Goal: Task Accomplishment & Management: Complete application form

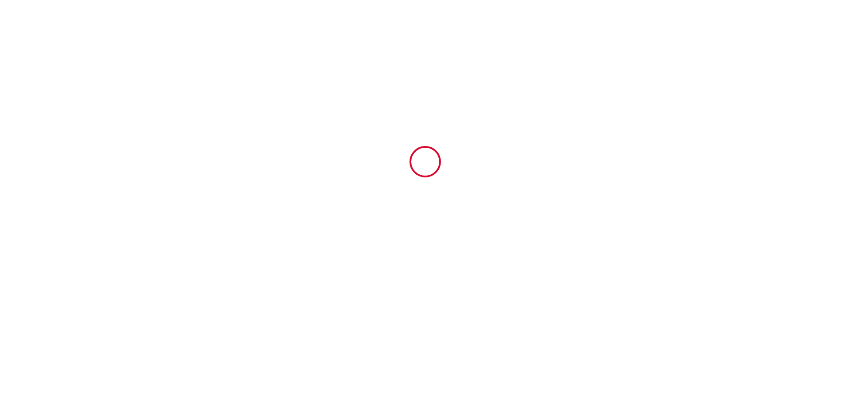
type input "6939112"
type input "Bulles gonflables Love room -Love Home XO"
type input "[STREET_ADDRESS]"
type input "16370"
type input "Cherves-[GEOGRAPHIC_DATA]"
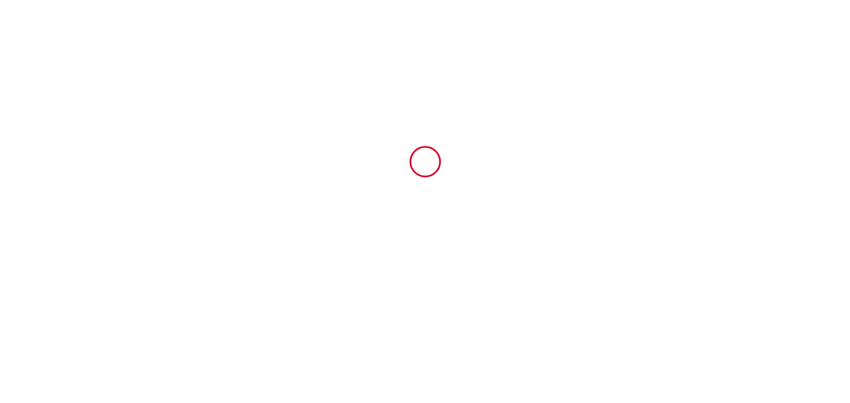
type input "[GEOGRAPHIC_DATA]"
type input "[DATE]"
type input "2"
type input "0"
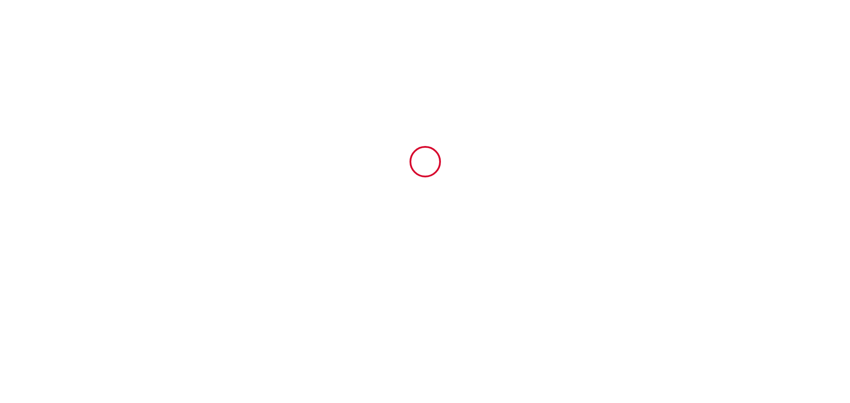
type input "500"
type input "295"
type input "[PERSON_NAME]"
type input "PUYBAREAU"
type input "[STREET_ADDRESS]"
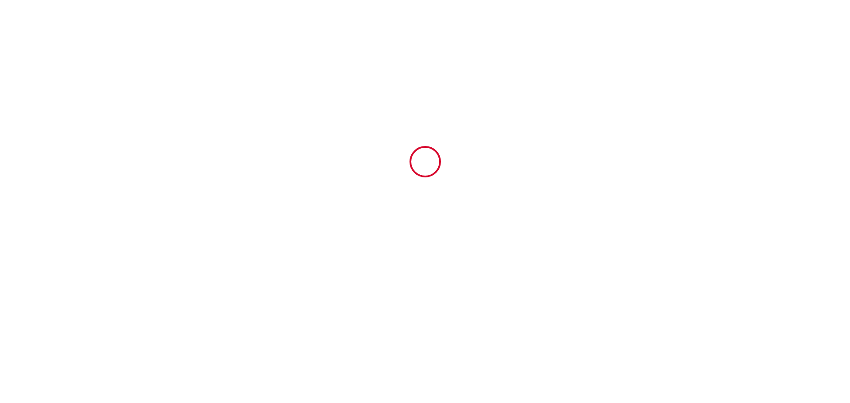
type input "16370"
type input "Cherves-[GEOGRAPHIC_DATA]"
type input "[GEOGRAPHIC_DATA]"
type input "[EMAIL_ADDRESS][DOMAIN_NAME]"
type input "[PERSON_NAME]"
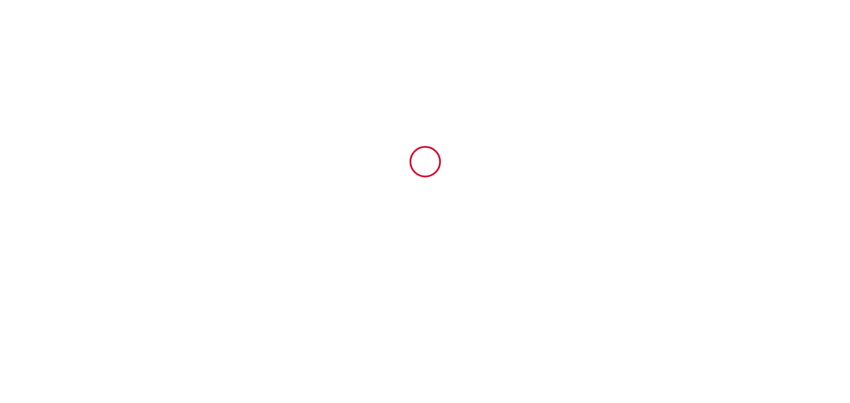
type input "RIBREAU"
type input "[STREET_ADDRESS]"
type input "17800"
type input "PONS"
type input "[EMAIL_ADDRESS][DOMAIN_NAME]"
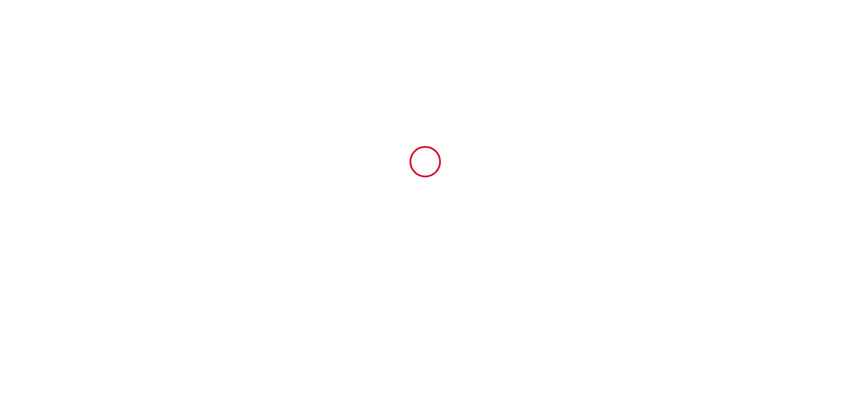
type input "0677755586"
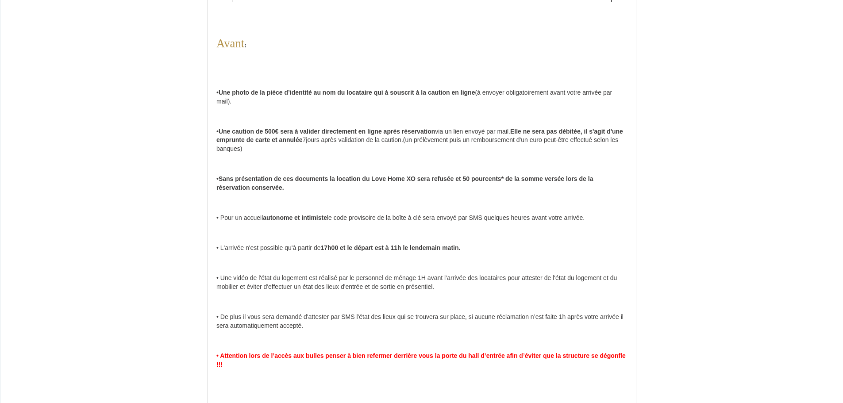
scroll to position [89, 0]
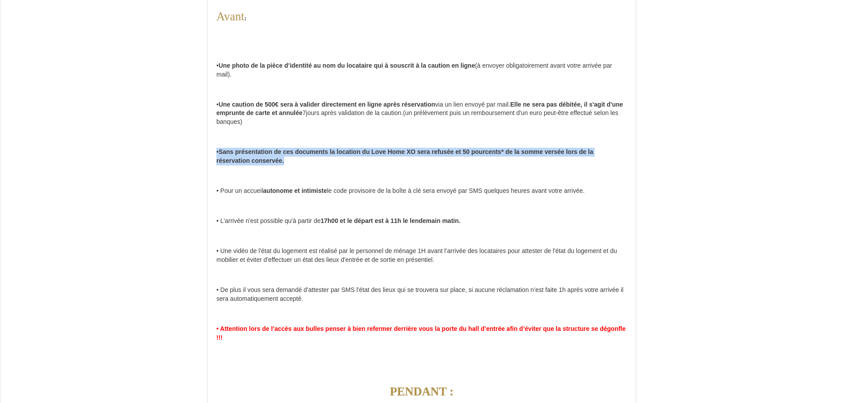
drag, startPoint x: 214, startPoint y: 150, endPoint x: 321, endPoint y: 160, distance: 107.1
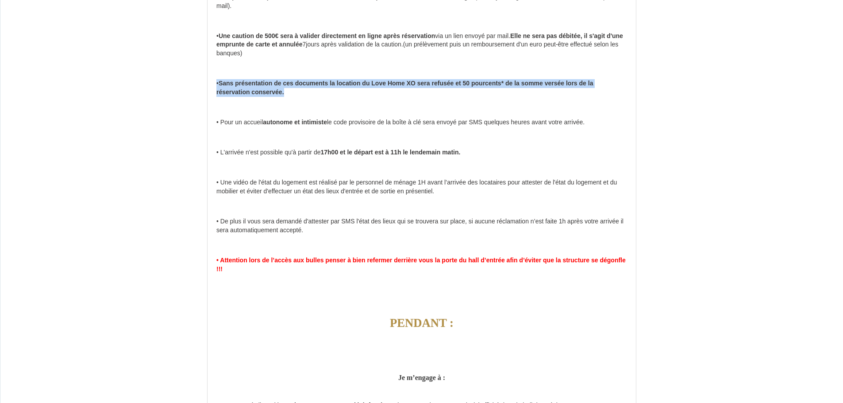
scroll to position [177, 0]
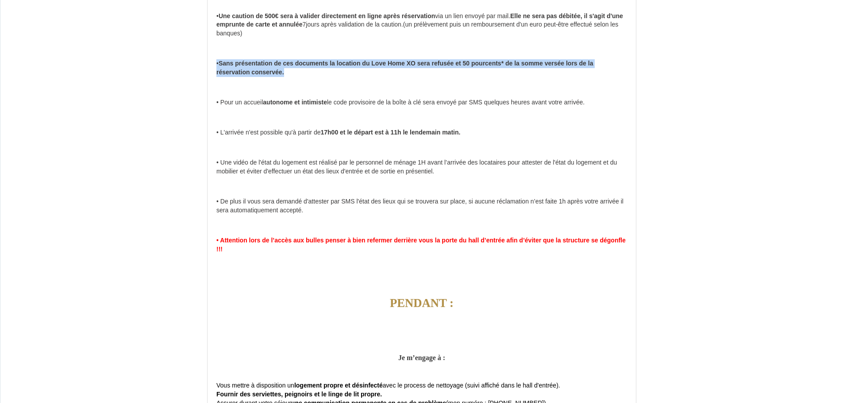
drag, startPoint x: 213, startPoint y: 101, endPoint x: 662, endPoint y: 99, distance: 448.8
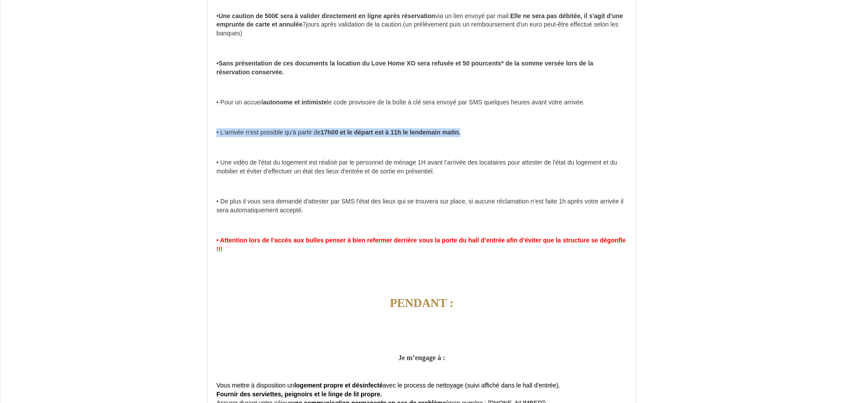
drag, startPoint x: 210, startPoint y: 136, endPoint x: 558, endPoint y: 139, distance: 347.9
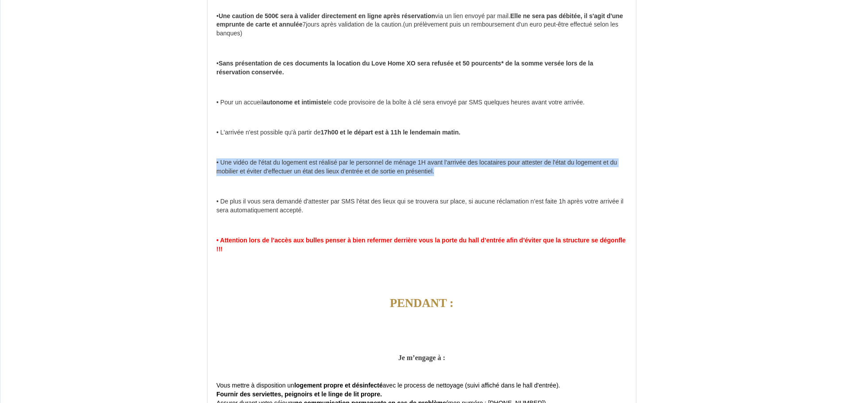
drag, startPoint x: 213, startPoint y: 165, endPoint x: 554, endPoint y: 173, distance: 341.3
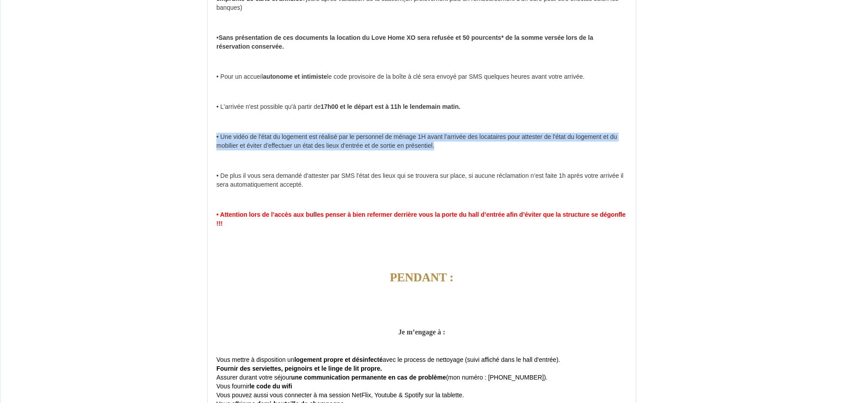
scroll to position [221, 0]
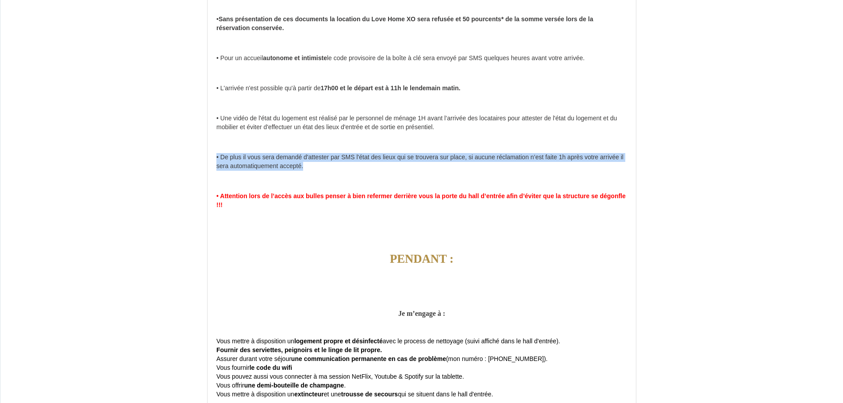
drag, startPoint x: 215, startPoint y: 158, endPoint x: 335, endPoint y: 164, distance: 120.1
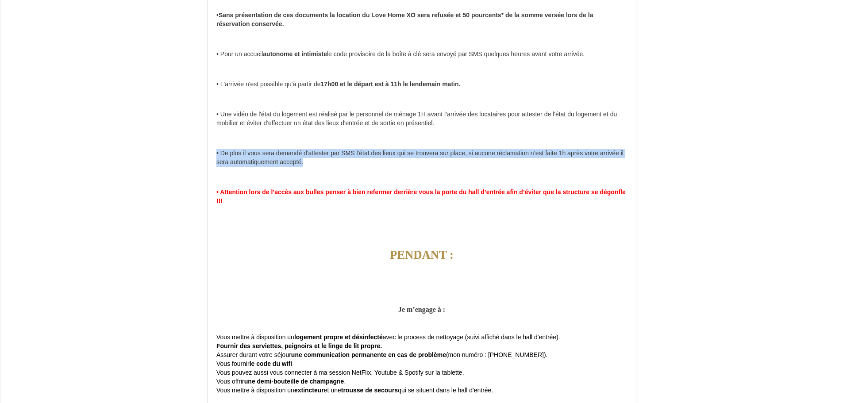
scroll to position [266, 0]
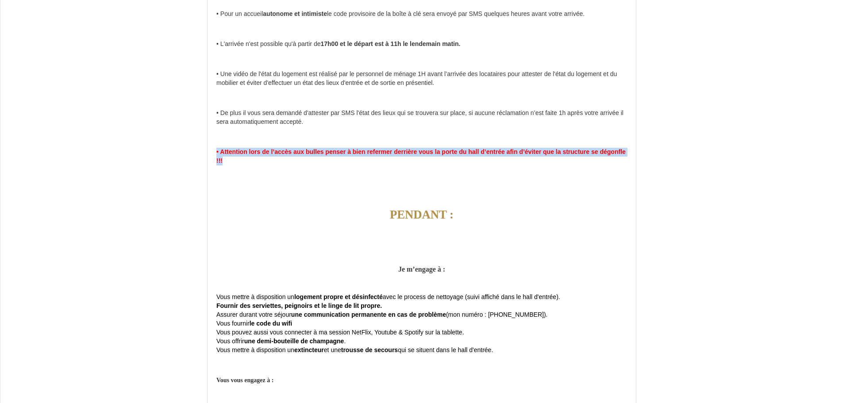
drag, startPoint x: 208, startPoint y: 151, endPoint x: 293, endPoint y: 164, distance: 85.9
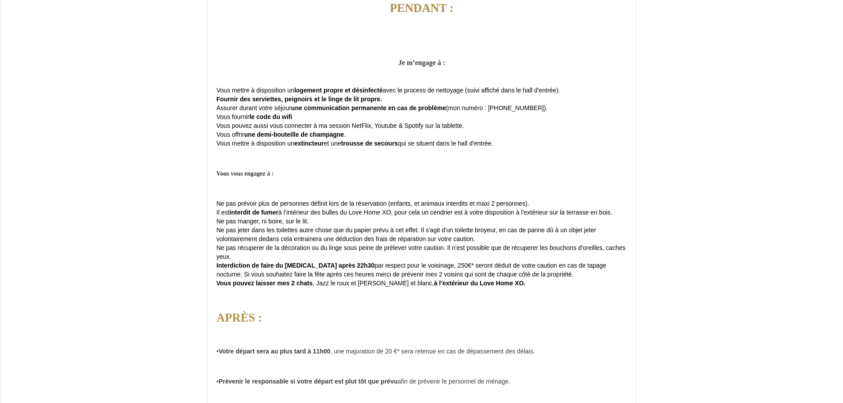
scroll to position [487, 0]
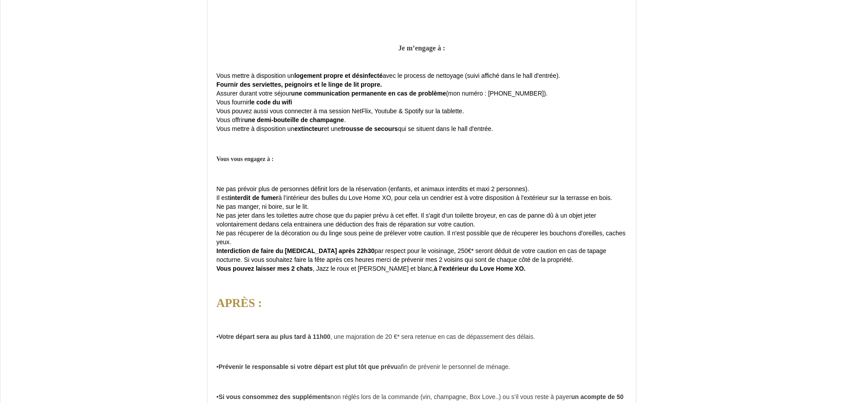
drag, startPoint x: 308, startPoint y: 94, endPoint x: 544, endPoint y: 127, distance: 238.6
click at [544, 127] on div "Avant : • Une photo de la pièce d’identité au nom du locataire qui à souscrit à…" at bounding box center [422, 149] width 428 height 1108
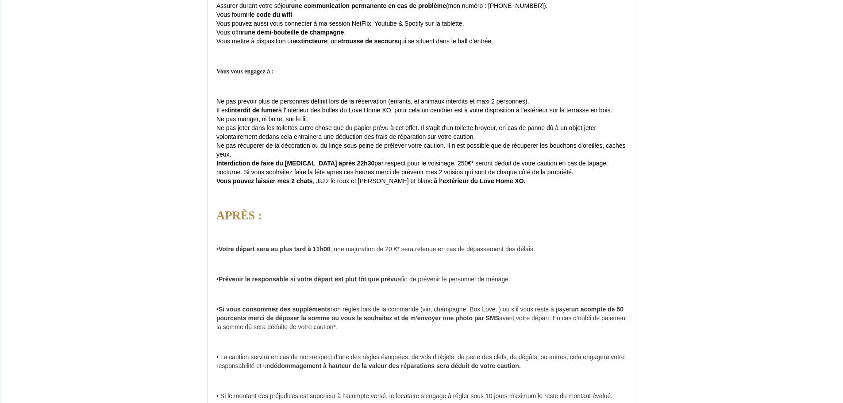
scroll to position [575, 0]
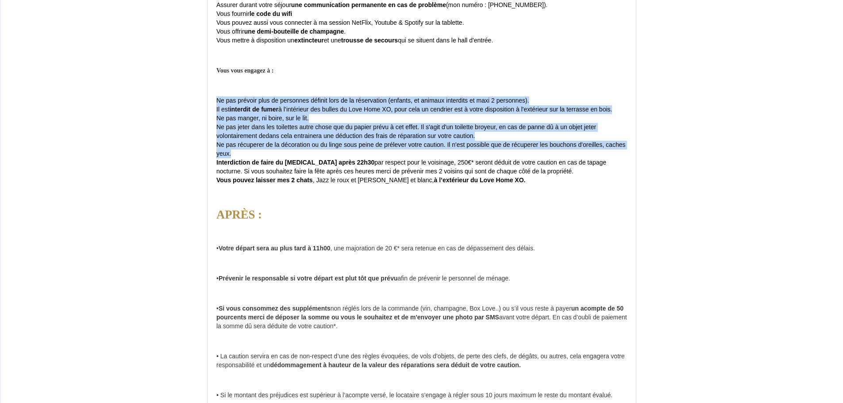
drag, startPoint x: 215, startPoint y: 99, endPoint x: 604, endPoint y: 150, distance: 391.9
click at [604, 150] on div "Avant : • Une photo de la pièce d’identité au nom du locataire qui à souscrit à…" at bounding box center [422, 60] width 428 height 1108
drag, startPoint x: 255, startPoint y: 164, endPoint x: 629, endPoint y: 172, distance: 374.0
click at [629, 172] on div "Avant : • Une photo de la pièce d’identité au nom du locataire qui à souscrit à…" at bounding box center [422, 60] width 428 height 1108
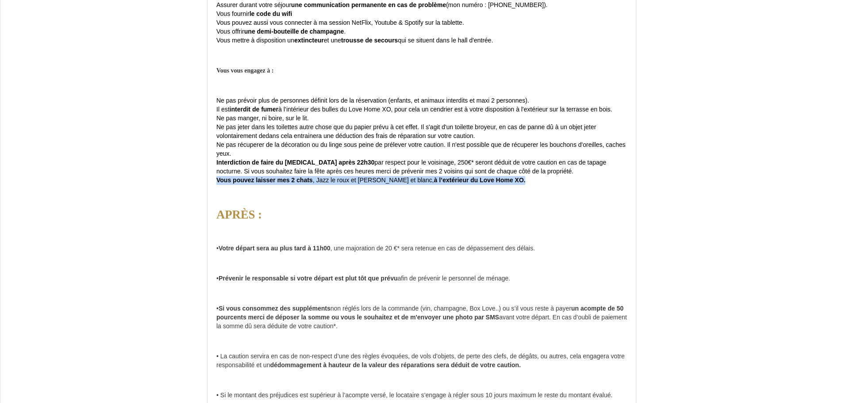
drag, startPoint x: 215, startPoint y: 180, endPoint x: 631, endPoint y: 181, distance: 416.0
click at [631, 181] on div "Avant : • Une photo de la pièce d’identité au nom du locataire qui à souscrit à…" at bounding box center [422, 60] width 428 height 1108
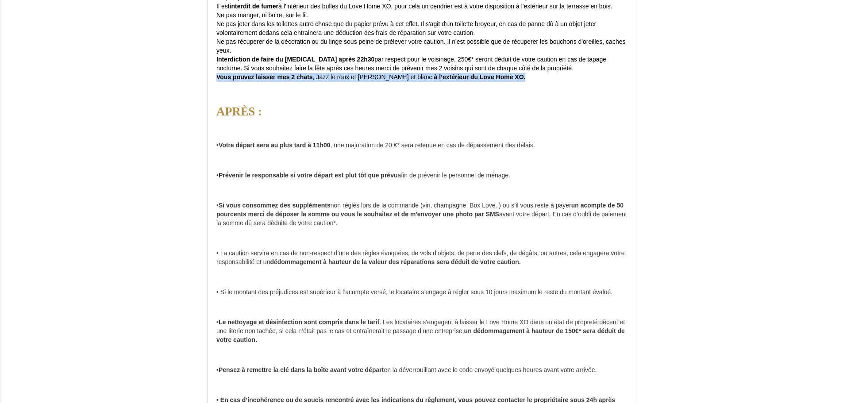
scroll to position [708, 0]
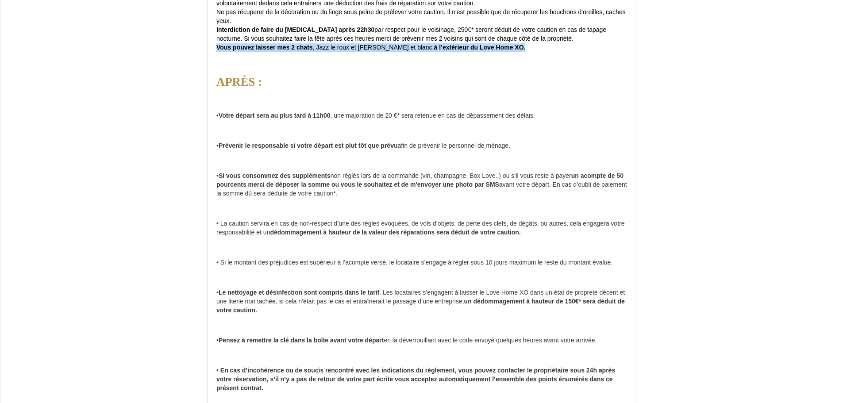
drag, startPoint x: 209, startPoint y: 150, endPoint x: 608, endPoint y: 148, distance: 398.7
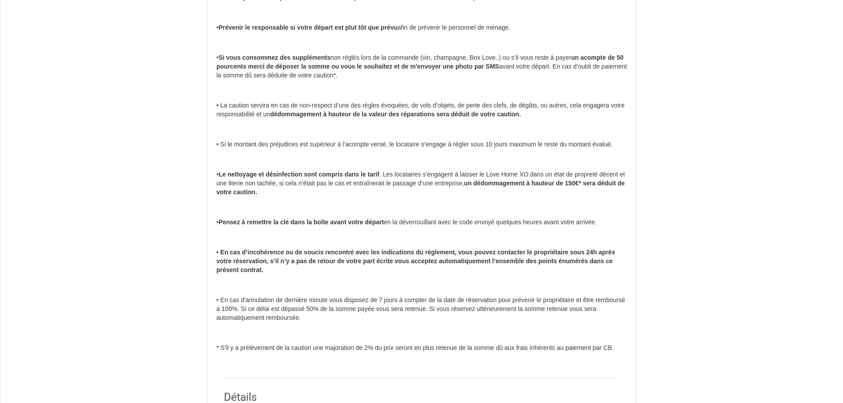
scroll to position [841, 0]
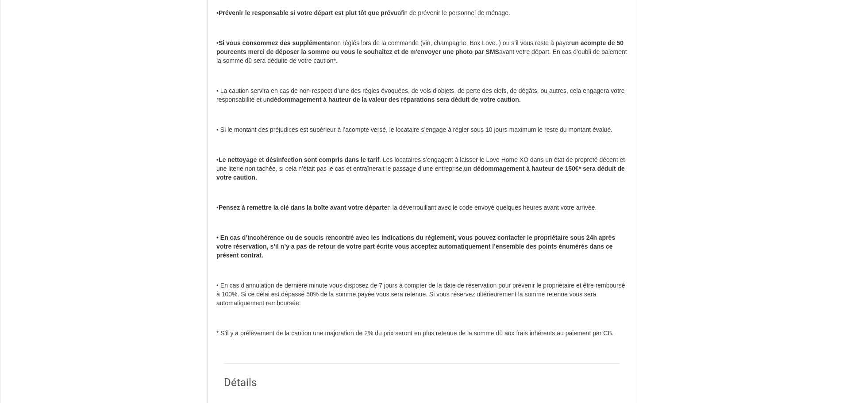
drag, startPoint x: 203, startPoint y: 41, endPoint x: 404, endPoint y: 61, distance: 201.5
click at [404, 61] on div "Contrat de Location Courte Durée Avant : • Une photo de la pièce d’identité au …" at bounding box center [421, 267] width 443 height 2199
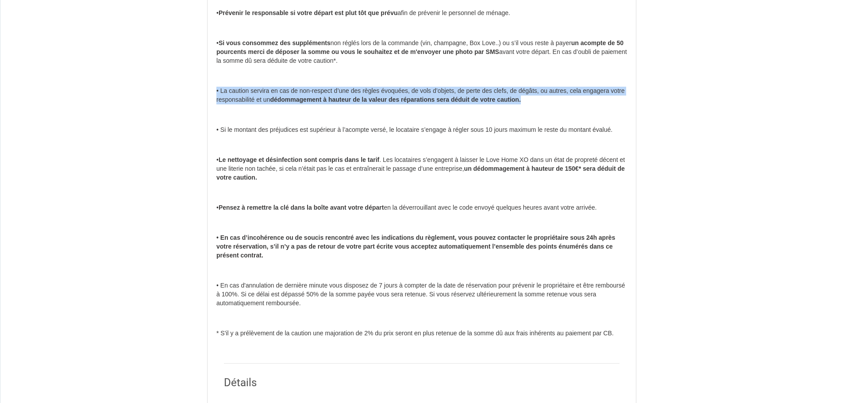
drag, startPoint x: 217, startPoint y: 92, endPoint x: 643, endPoint y: 97, distance: 425.3
click at [643, 97] on div "Contrat de Location Courte Durée Avant : • Une photo de la pièce d’identité au …" at bounding box center [421, 267] width 443 height 2199
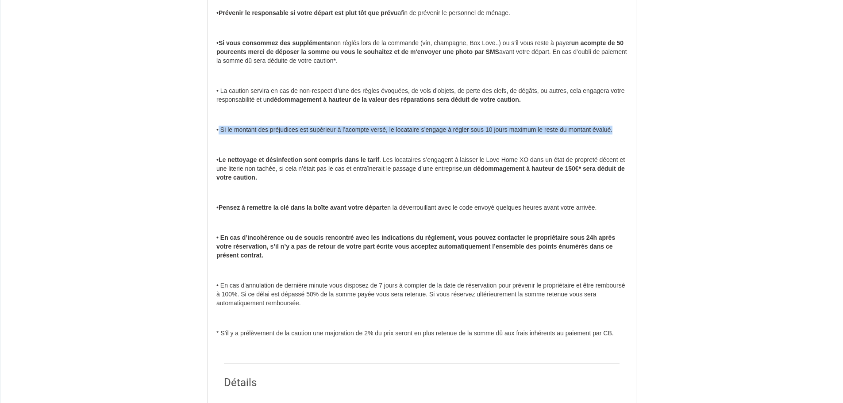
drag, startPoint x: 218, startPoint y: 132, endPoint x: 683, endPoint y: 128, distance: 465.6
click at [683, 128] on div "Contrat de Location Courte Durée Avant : • Une photo de la pièce d’identité au …" at bounding box center [421, 259] width 843 height 2259
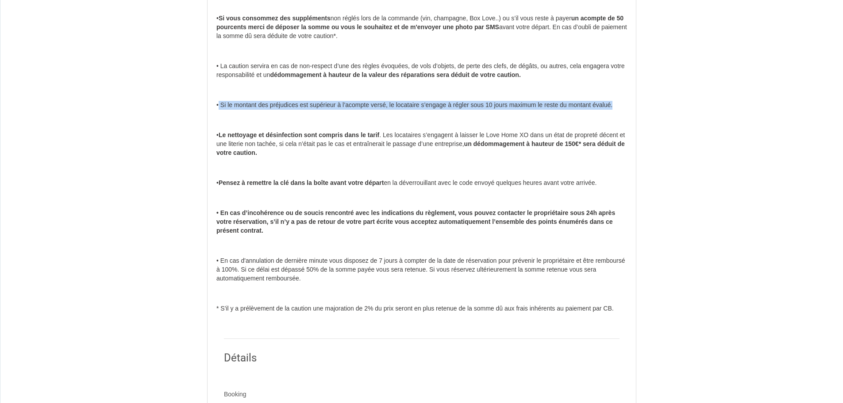
scroll to position [885, 0]
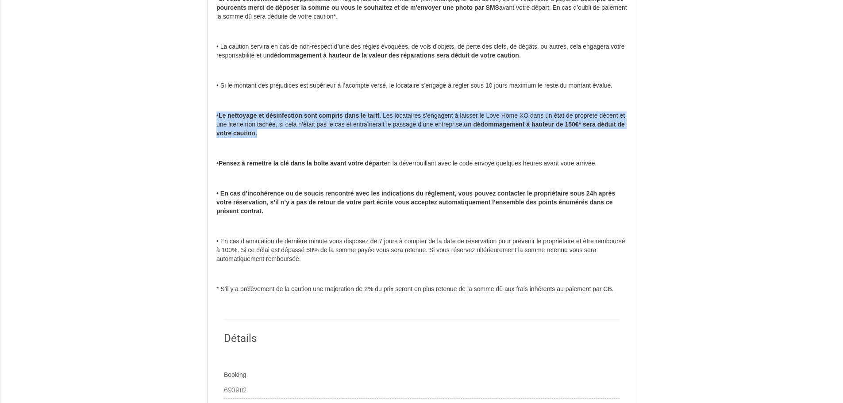
drag, startPoint x: 209, startPoint y: 116, endPoint x: 297, endPoint y: 133, distance: 89.2
click at [297, 133] on div "Contrat de Location Courte Durée Avant : • Une photo de la pièce d’identité au …" at bounding box center [421, 223] width 443 height 2199
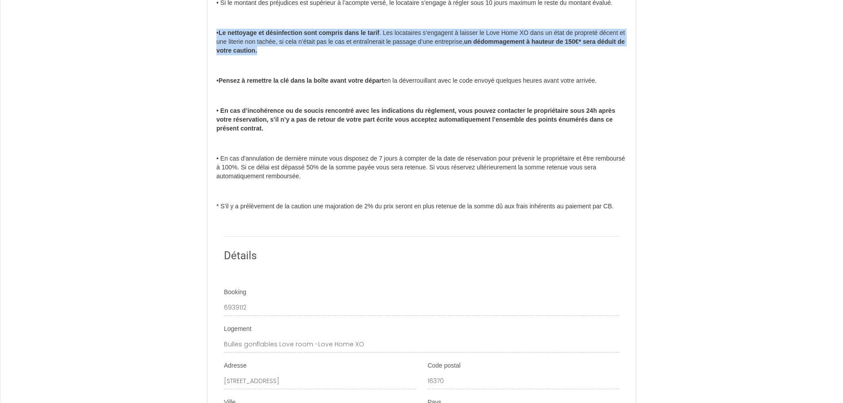
scroll to position [974, 0]
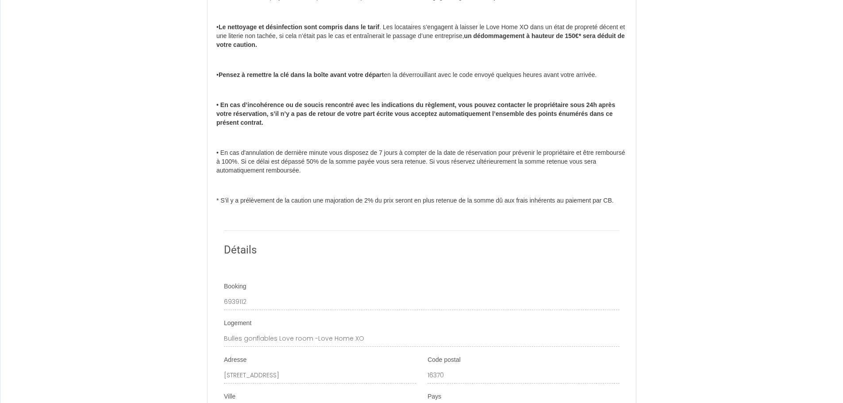
drag, startPoint x: 217, startPoint y: 81, endPoint x: 677, endPoint y: 81, distance: 460.3
click at [677, 81] on div "Contrat de Location Courte Durée Avant : • Une photo de la pièce d’identité au …" at bounding box center [421, 127] width 843 height 2259
drag, startPoint x: 327, startPoint y: 73, endPoint x: 771, endPoint y: 71, distance: 444.8
click at [771, 71] on div "Contrat de Location Courte Durée Avant : • Une photo de la pièce d’identité au …" at bounding box center [421, 127] width 843 height 2259
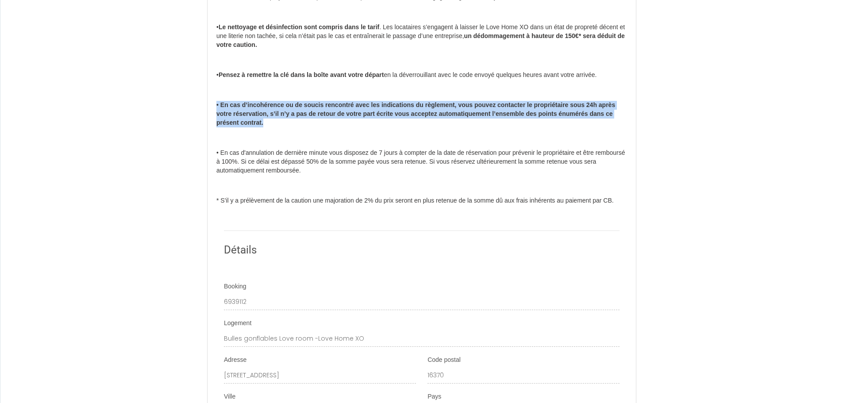
drag, startPoint x: 288, startPoint y: 117, endPoint x: 294, endPoint y: 130, distance: 14.7
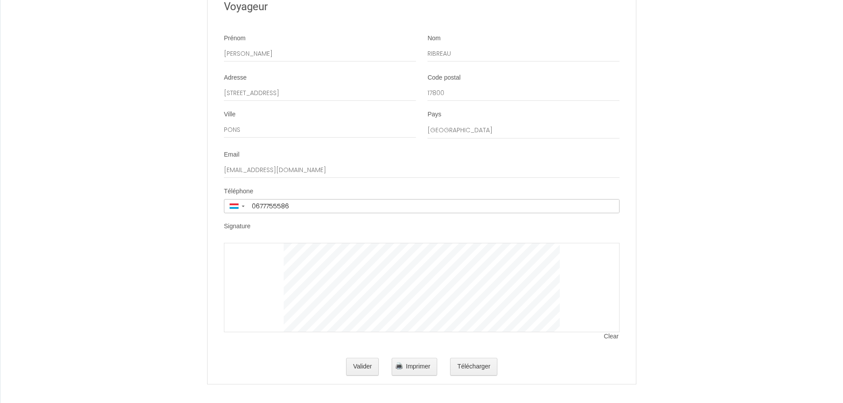
scroll to position [1827, 0]
click at [265, 263] on div at bounding box center [422, 284] width 396 height 89
click at [360, 365] on button "Valider" at bounding box center [362, 364] width 33 height 18
click at [382, 294] on li "Signature Clear" at bounding box center [422, 283] width 428 height 128
click at [363, 364] on button "Valider" at bounding box center [362, 364] width 33 height 18
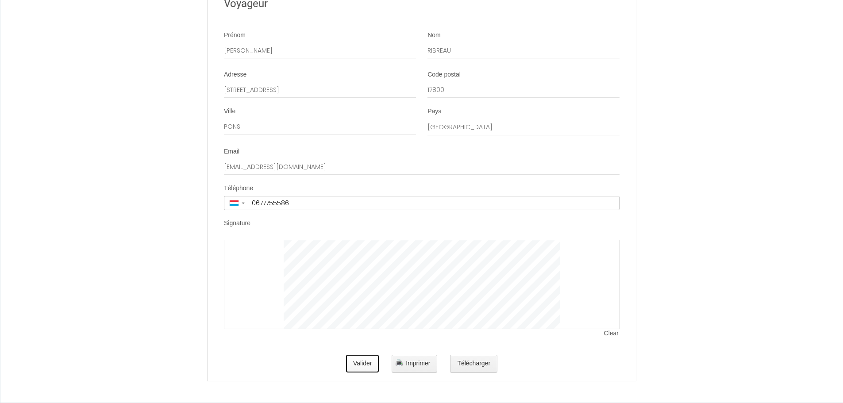
click at [364, 367] on button "Valider" at bounding box center [362, 364] width 33 height 18
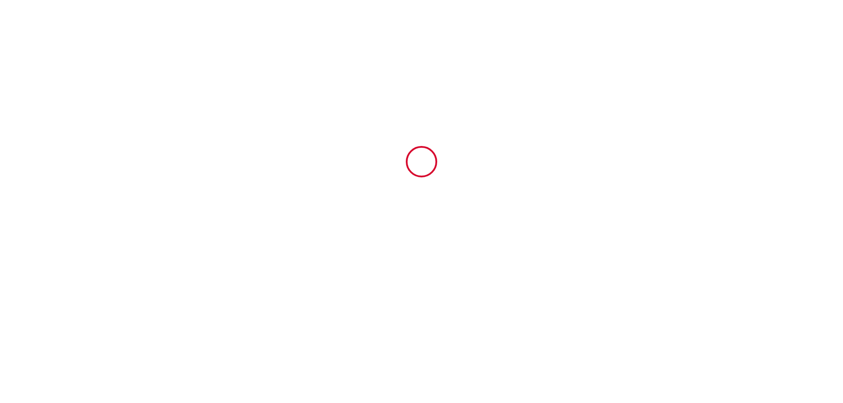
scroll to position [0, 0]
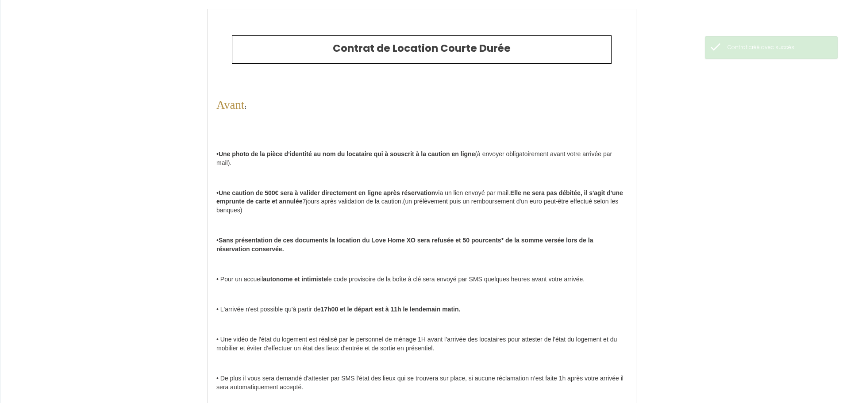
type input "295"
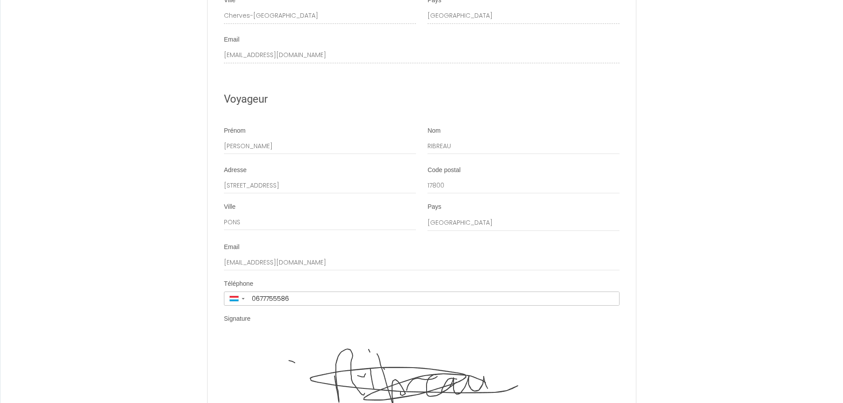
scroll to position [1915, 0]
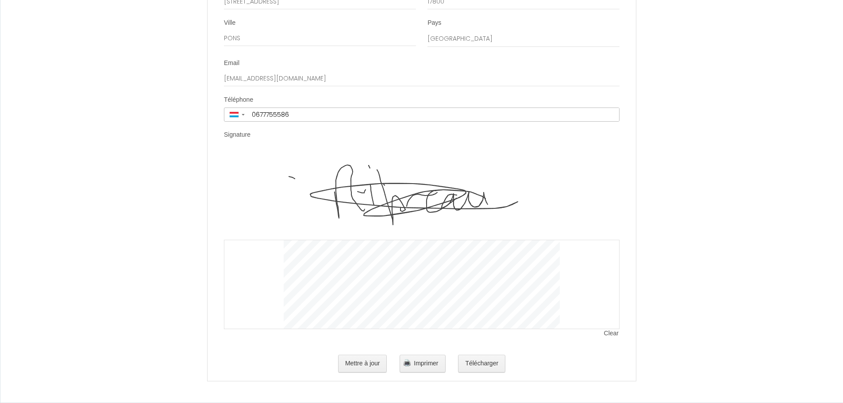
drag, startPoint x: 694, startPoint y: 109, endPoint x: 565, endPoint y: 315, distance: 243.2
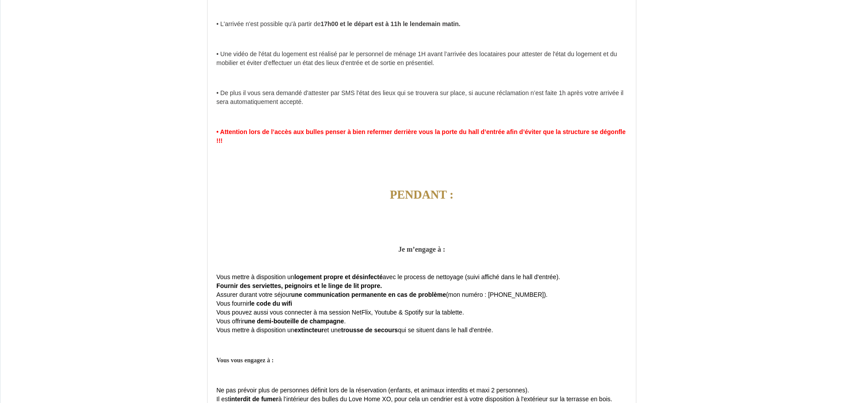
scroll to position [0, 0]
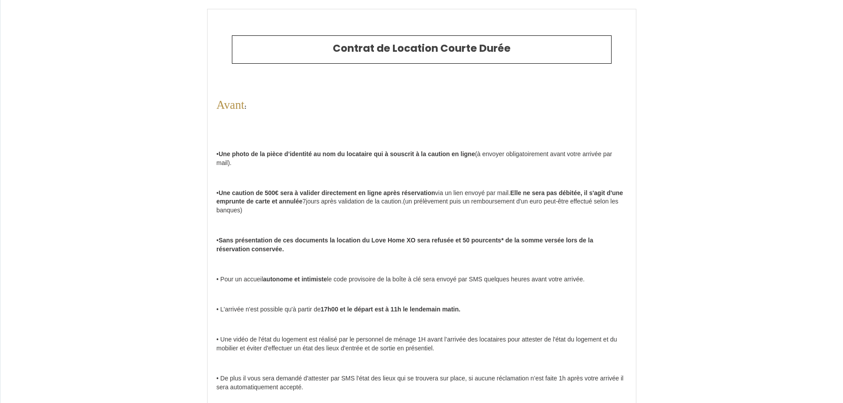
drag, startPoint x: 710, startPoint y: 293, endPoint x: 690, endPoint y: 112, distance: 182.5
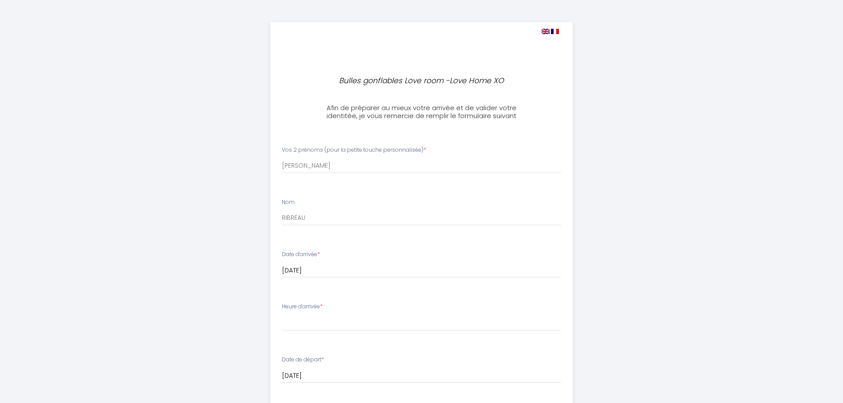
select select
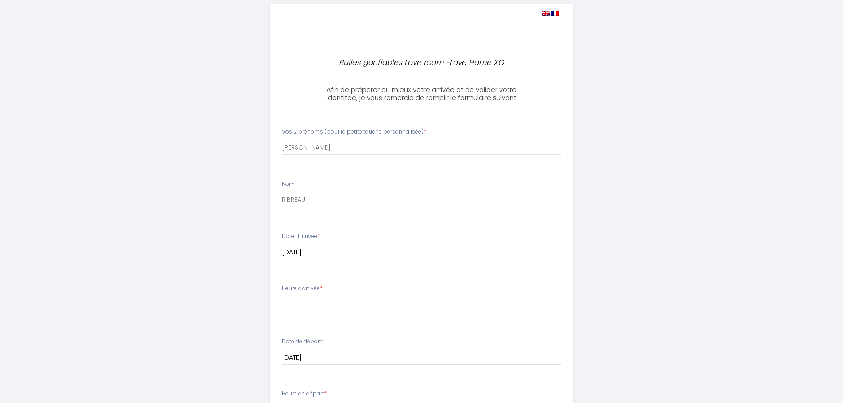
scroll to position [177, 0]
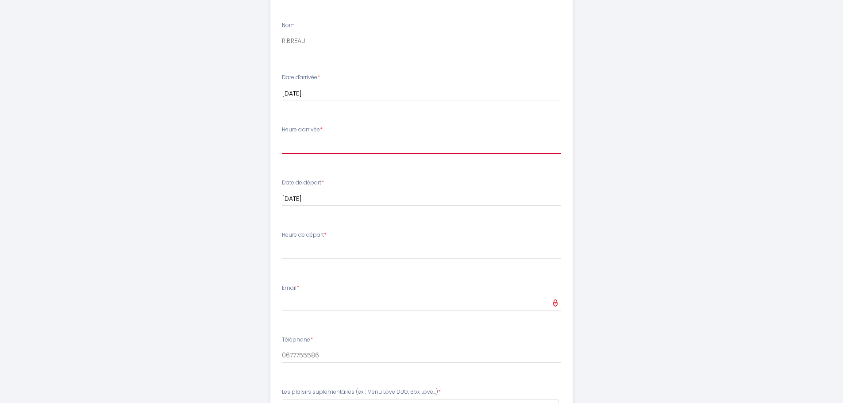
click at [314, 146] on select "17:00 17:30 18:00 18:30 19:00 19:30 20:00 20:30 21:00 21:30 22:00 22:30 23:00" at bounding box center [421, 145] width 279 height 17
select select "17:00"
click at [282, 137] on select "17:00 17:30 18:00 18:30 19:00 19:30 20:00 20:30 21:00 21:30 22:00 22:30 23:00" at bounding box center [421, 145] width 279 height 17
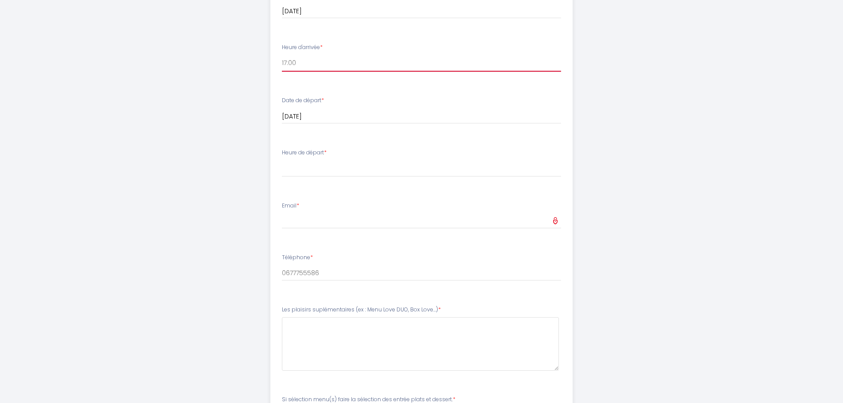
scroll to position [266, 0]
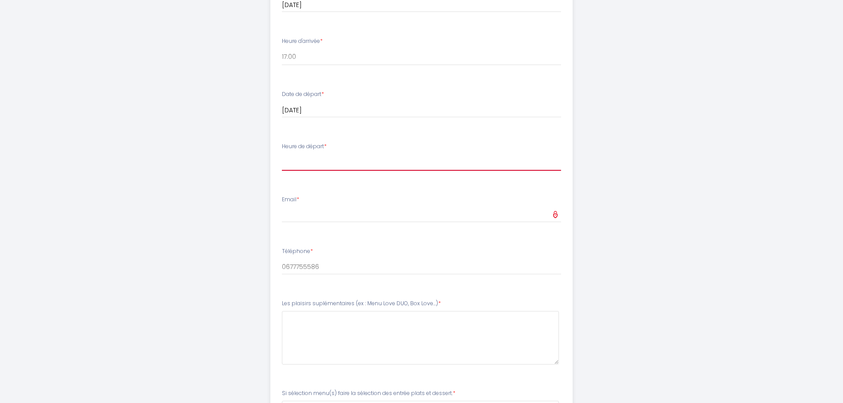
click at [315, 158] on select "00:00 00:30 01:00 01:30 02:00 02:30 03:00 03:30 04:00 04:30 05:00 05:30 06:00 0…" at bounding box center [421, 162] width 279 height 17
select select "11:00"
click at [282, 154] on select "00:00 00:30 01:00 01:30 02:00 02:30 03:00 03:30 04:00 04:30 05:00 05:30 06:00 0…" at bounding box center [421, 162] width 279 height 17
click at [243, 252] on div "Bulles gonflables Love room -Love Home XO Afin de préparer au mieux votre arriv…" at bounding box center [421, 131] width 453 height 795
click at [294, 212] on input "Email *" at bounding box center [421, 215] width 279 height 16
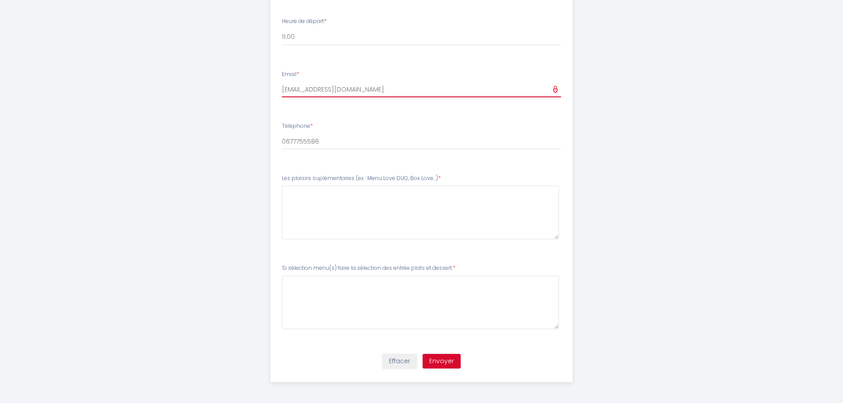
scroll to position [392, 0]
type input "[EMAIL_ADDRESS][DOMAIN_NAME]"
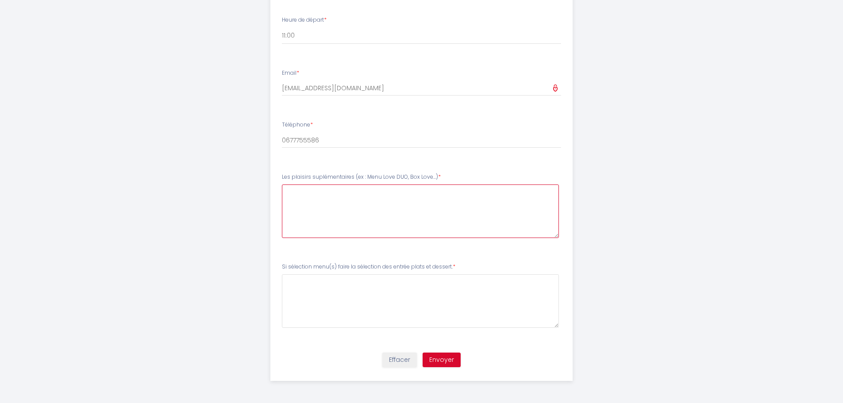
click at [331, 203] on Love\ at bounding box center [420, 212] width 277 height 54
